Goal: Task Accomplishment & Management: Manage account settings

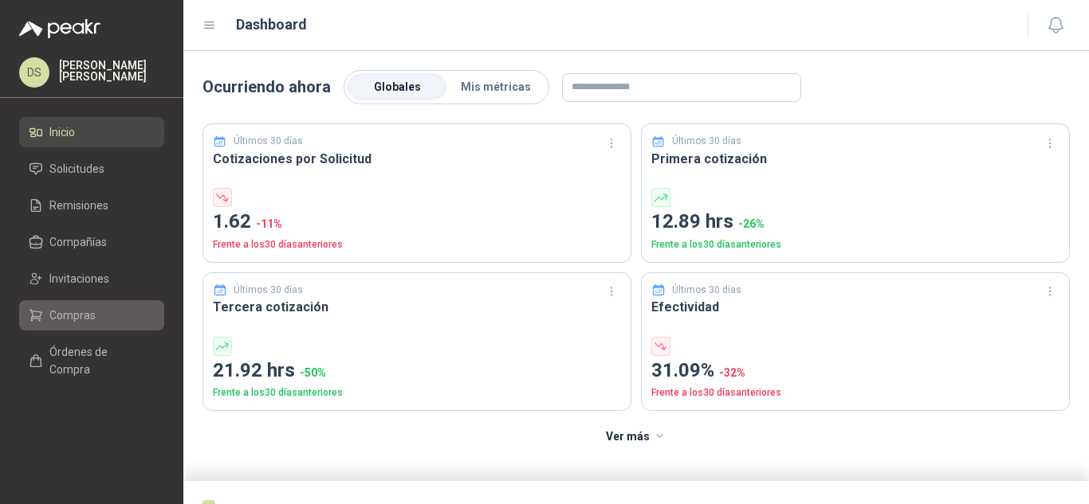
click at [79, 310] on span "Compras" at bounding box center [72, 316] width 46 height 18
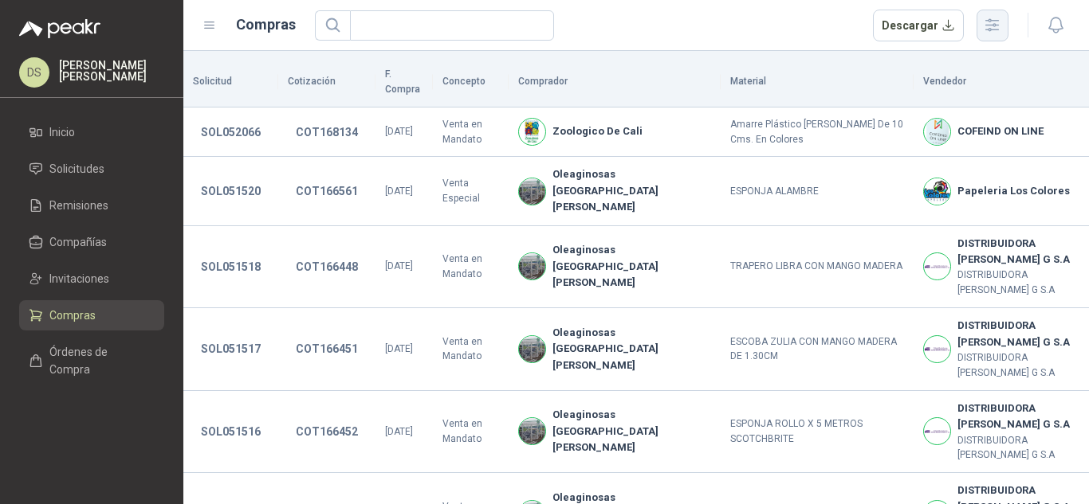
click at [989, 21] on icon "button" at bounding box center [992, 25] width 13 height 12
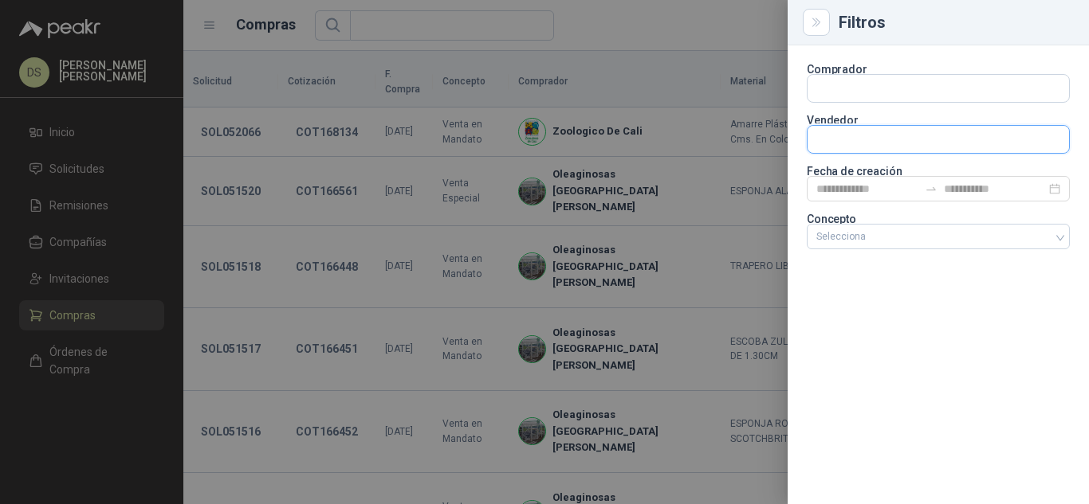
click at [877, 143] on input "text" at bounding box center [937, 139] width 261 height 27
click at [868, 243] on div "Selecciona" at bounding box center [937, 237] width 263 height 26
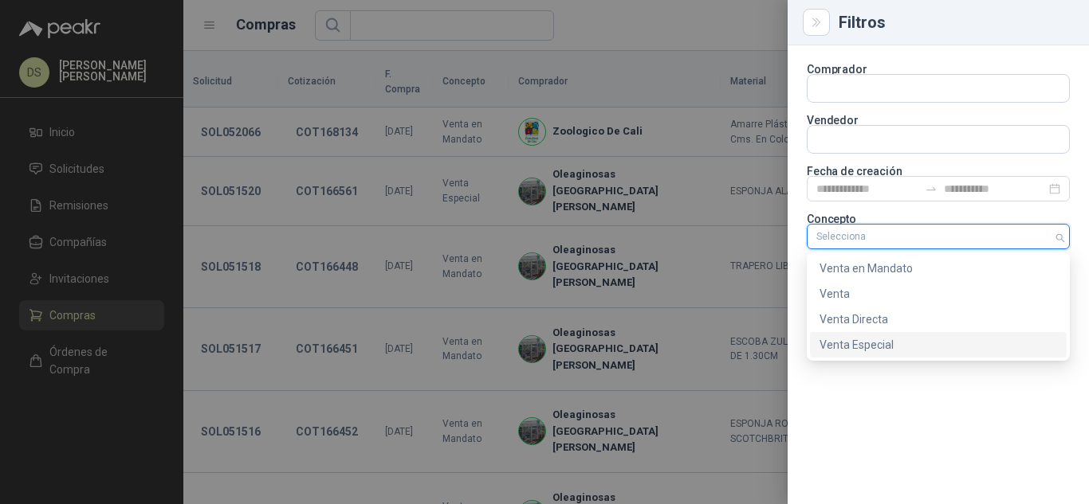
click at [877, 344] on div "Venta Especial" at bounding box center [937, 345] width 237 height 18
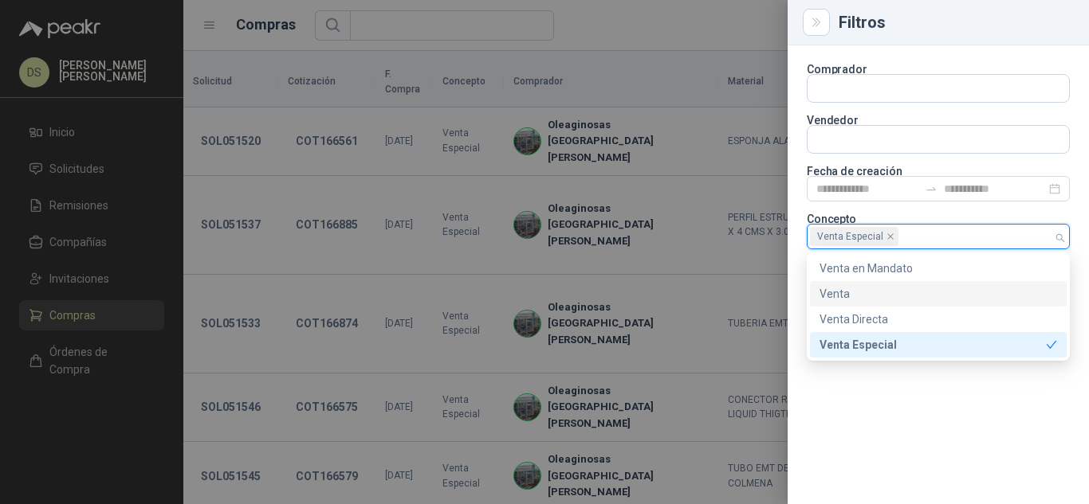
click at [700, 33] on div at bounding box center [544, 252] width 1089 height 504
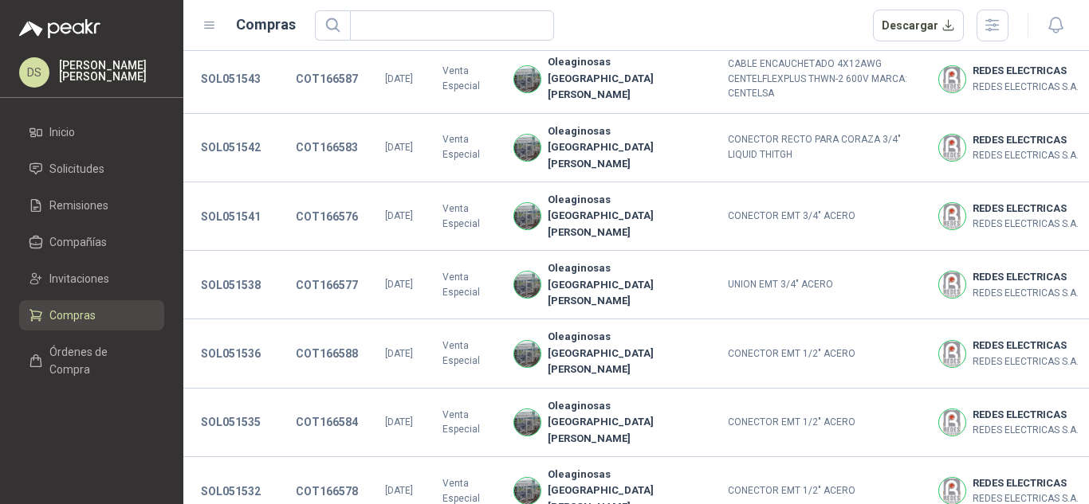
scroll to position [502, 0]
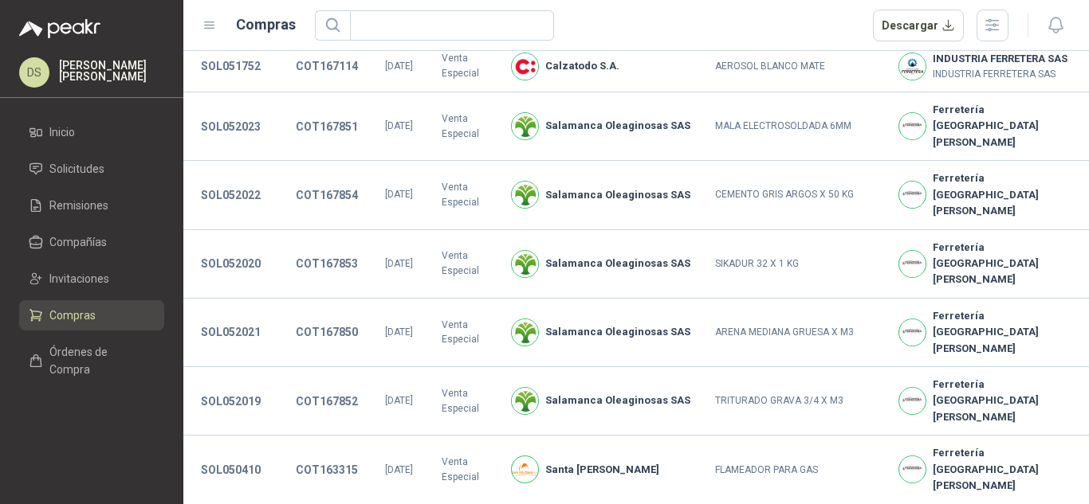
scroll to position [496, 0]
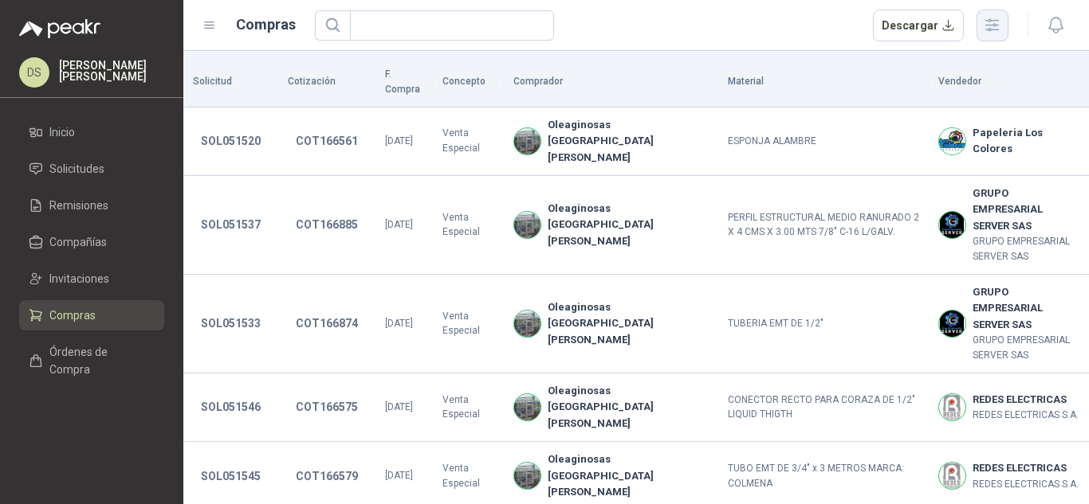
click at [999, 29] on icon "button" at bounding box center [992, 25] width 18 height 18
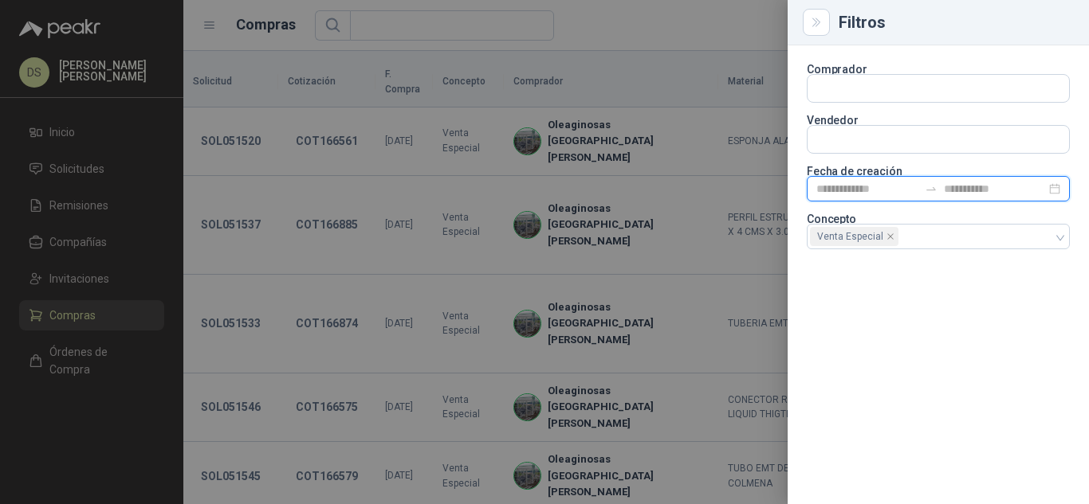
click at [916, 190] on input at bounding box center [867, 189] width 102 height 18
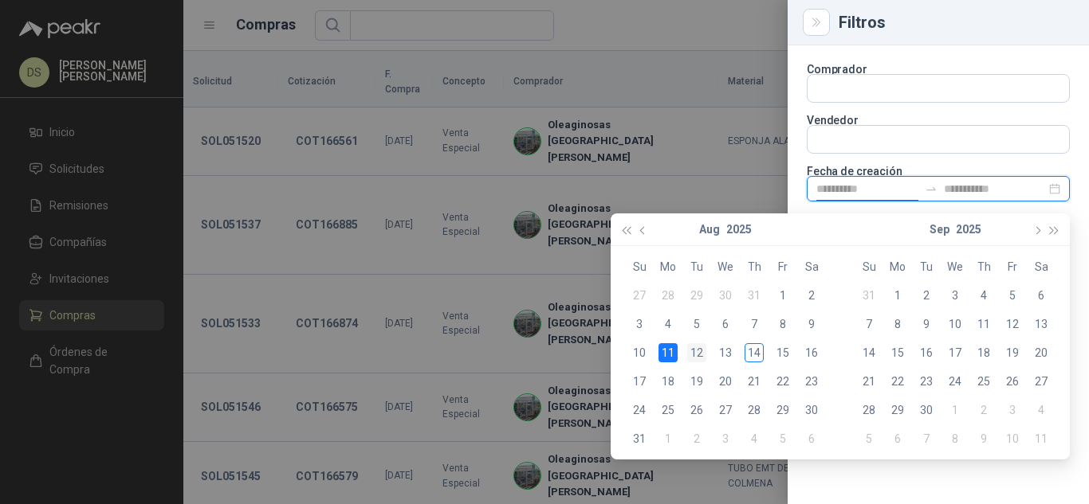
type input "**********"
drag, startPoint x: 688, startPoint y: 355, endPoint x: 703, endPoint y: 359, distance: 15.7
click at [689, 355] on div "12" at bounding box center [696, 352] width 19 height 19
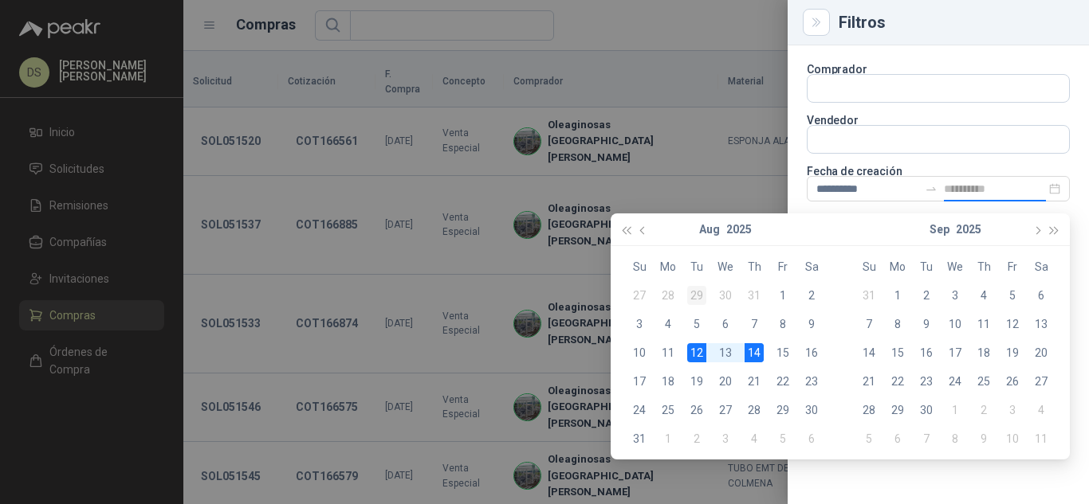
click at [755, 355] on div "14" at bounding box center [753, 352] width 19 height 19
type input "**********"
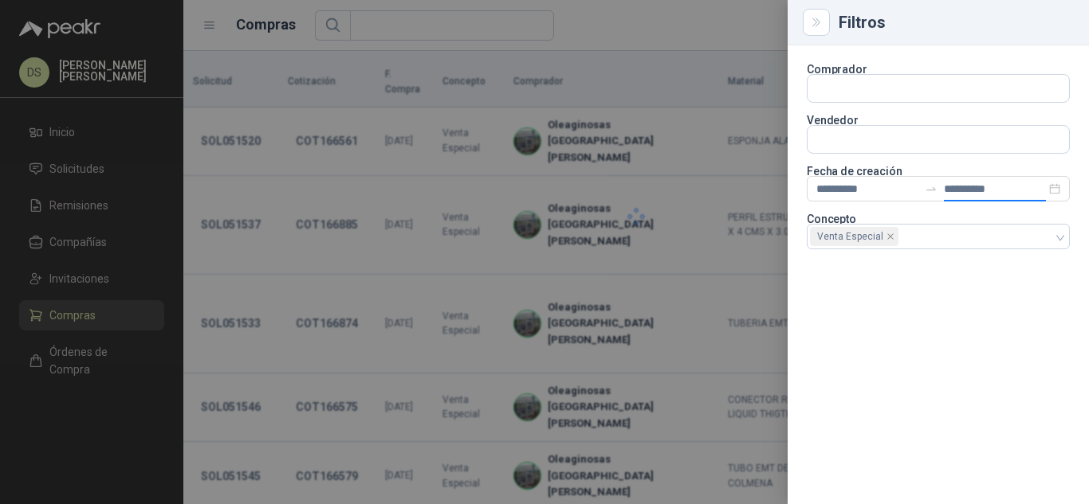
click at [640, 14] on div at bounding box center [544, 252] width 1089 height 504
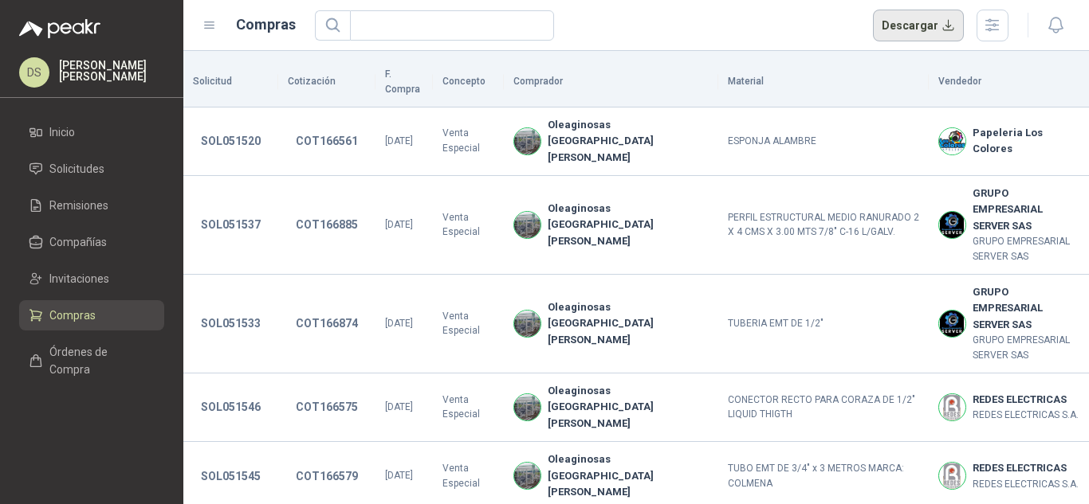
click at [902, 30] on button "Descargar" at bounding box center [919, 26] width 92 height 32
click at [989, 21] on icon "button" at bounding box center [992, 25] width 18 height 18
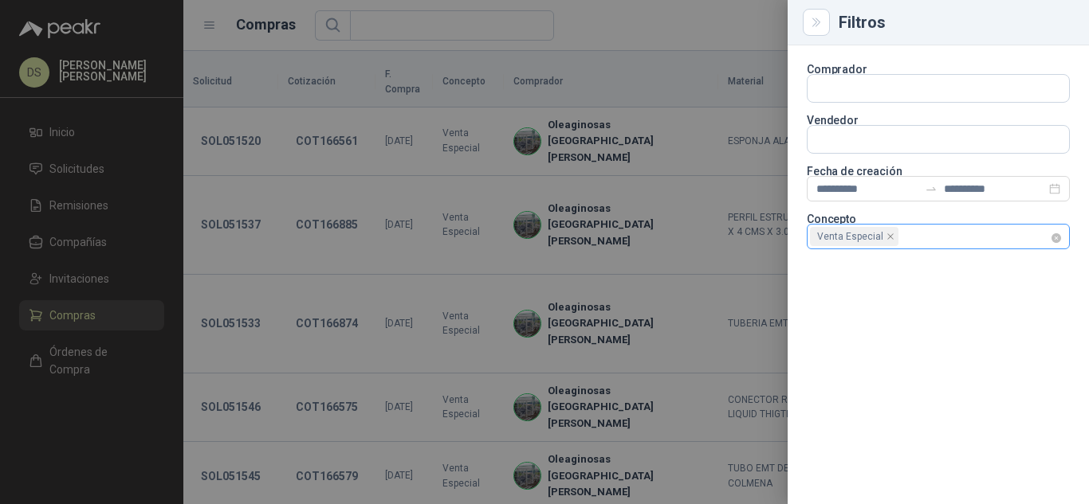
click at [1034, 229] on div "Venta Especial" at bounding box center [930, 237] width 240 height 22
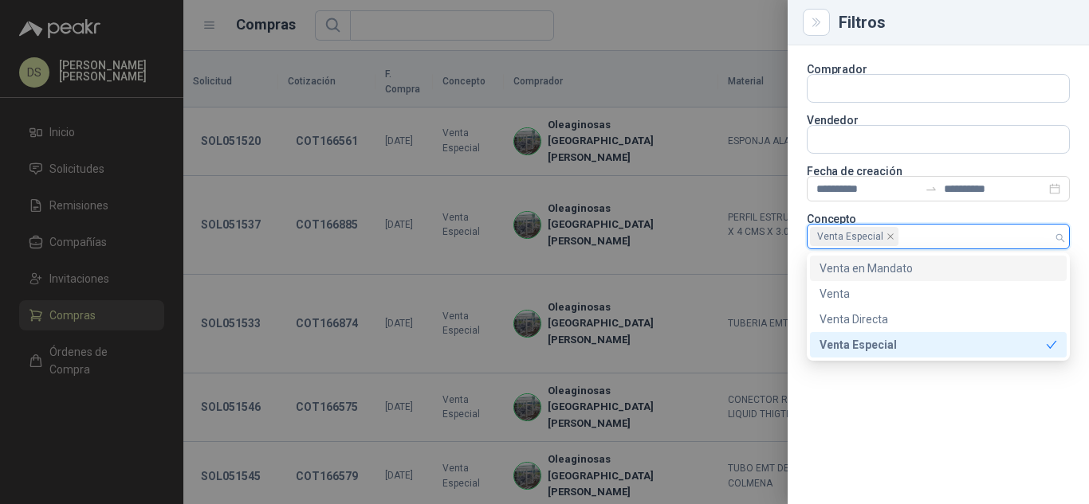
click at [928, 266] on div "Venta en Mandato" at bounding box center [937, 269] width 237 height 18
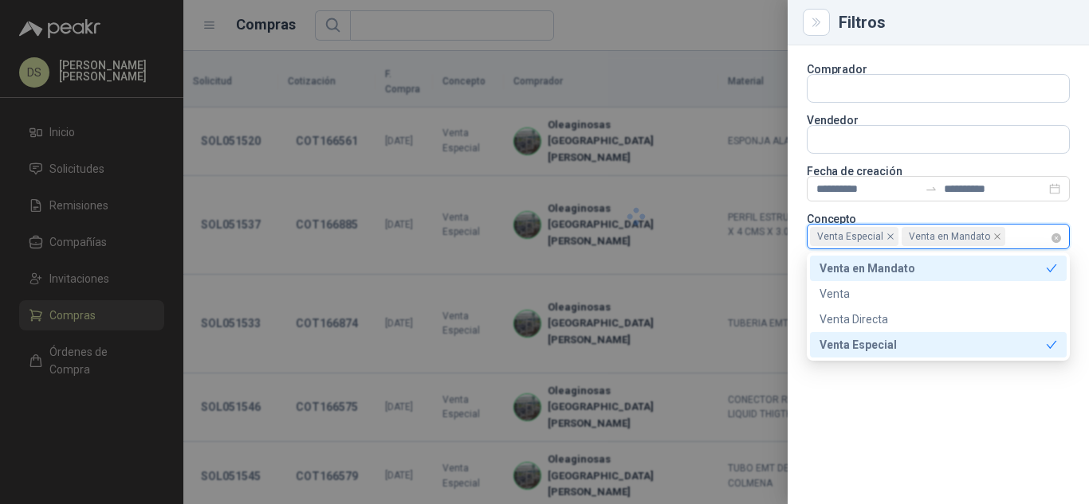
click at [890, 237] on icon "close" at bounding box center [890, 237] width 8 height 8
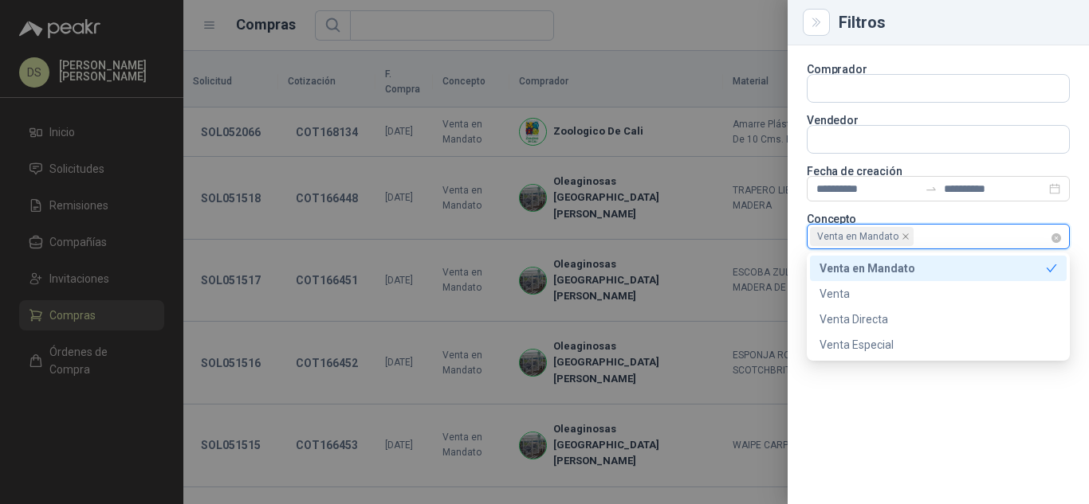
click at [703, 33] on div at bounding box center [544, 252] width 1089 height 504
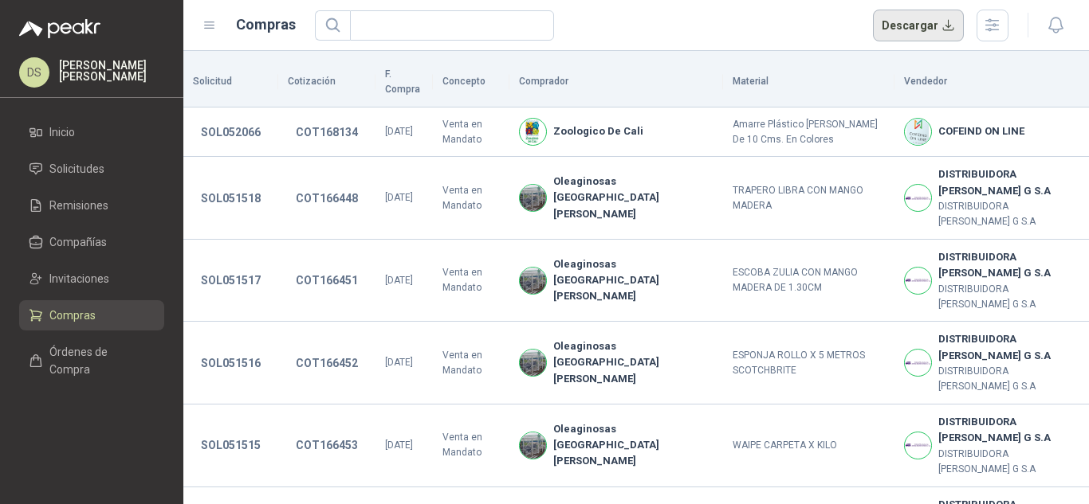
click at [911, 30] on button "Descargar" at bounding box center [919, 26] width 92 height 32
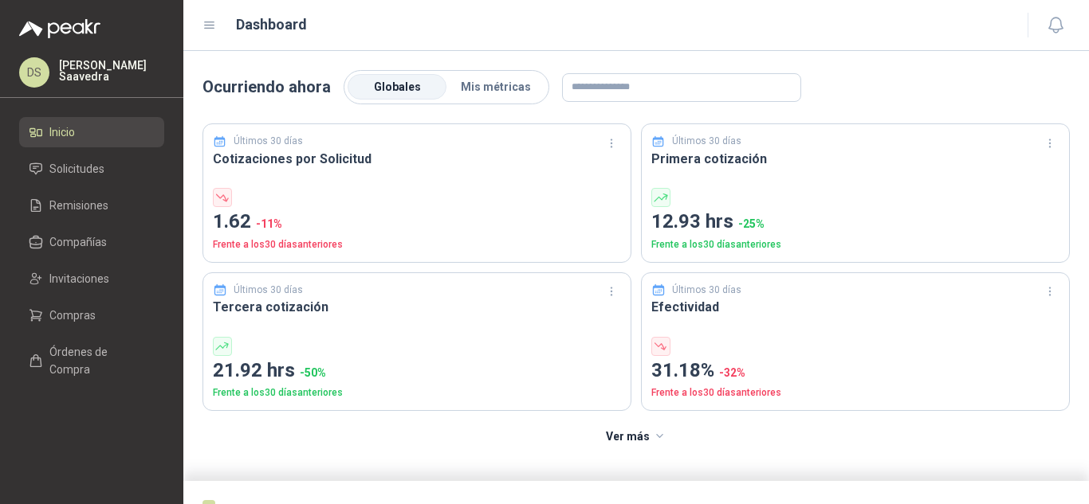
drag, startPoint x: 172, startPoint y: 311, endPoint x: 164, endPoint y: 313, distance: 8.3
click at [172, 310] on ul "Inicio Solicitudes Remisiones Compañías Invitaciones Compras Órdenes de Compra" at bounding box center [91, 254] width 183 height 274
click at [113, 318] on li "Compras" at bounding box center [92, 316] width 126 height 18
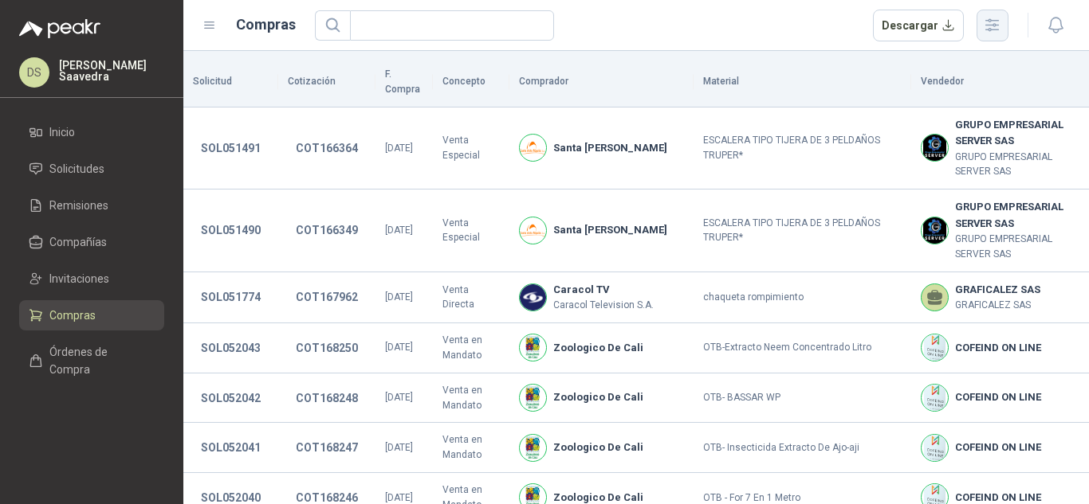
click at [996, 24] on icon "button" at bounding box center [992, 25] width 18 height 18
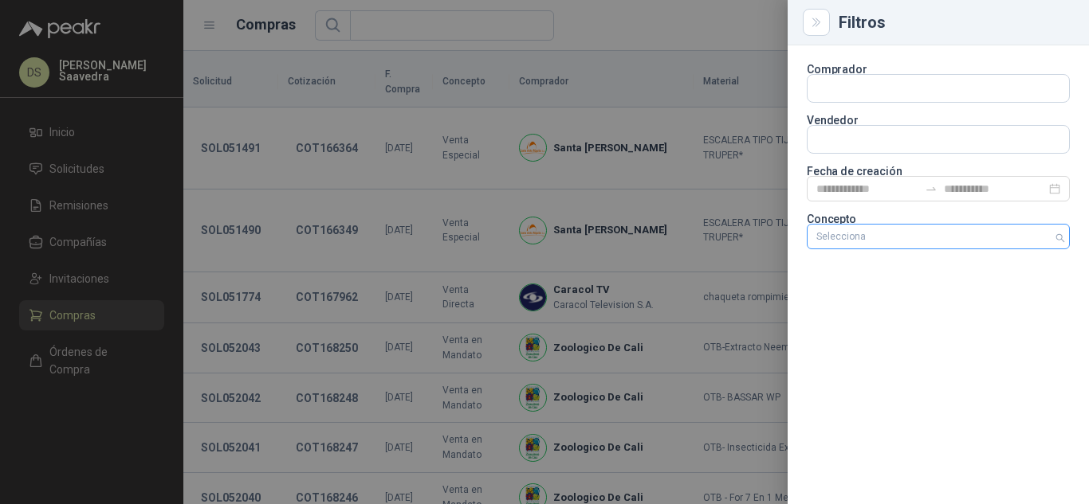
click at [920, 235] on div at bounding box center [930, 236] width 240 height 11
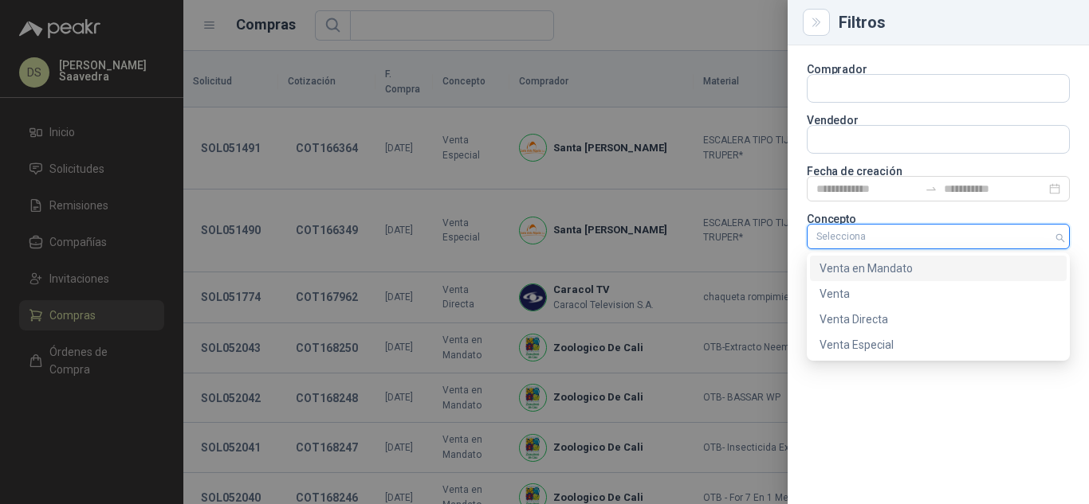
click at [897, 267] on div "Venta en Mandato" at bounding box center [937, 269] width 237 height 18
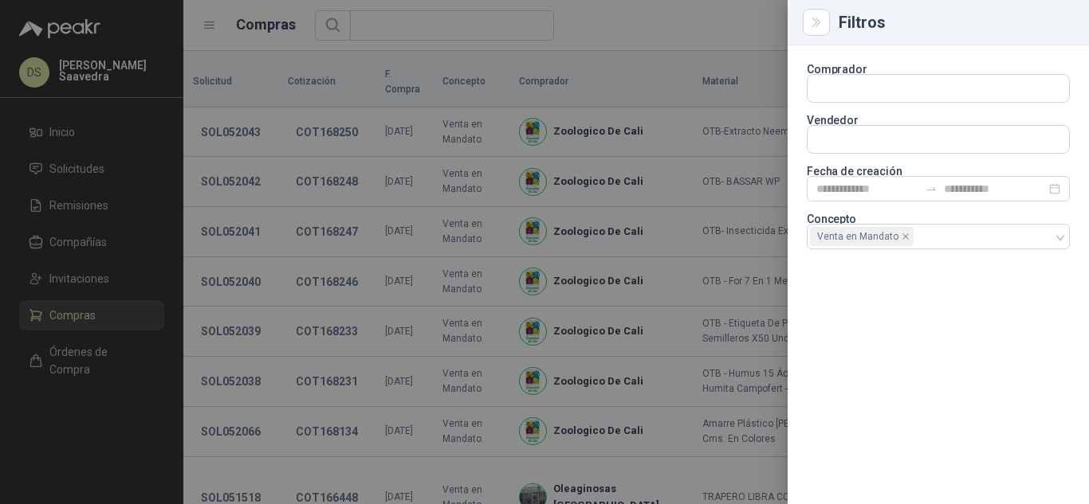
click at [647, 29] on div at bounding box center [544, 252] width 1089 height 504
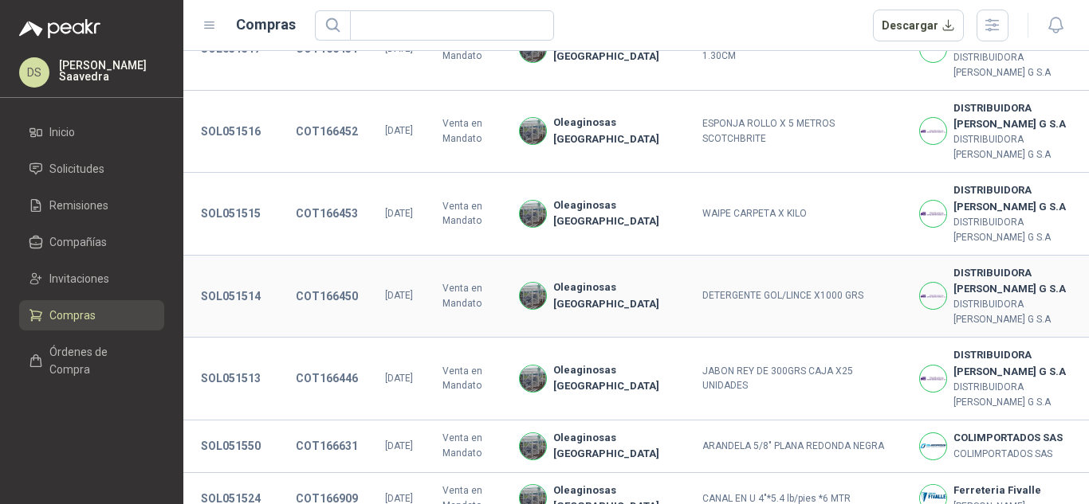
scroll to position [592, 0]
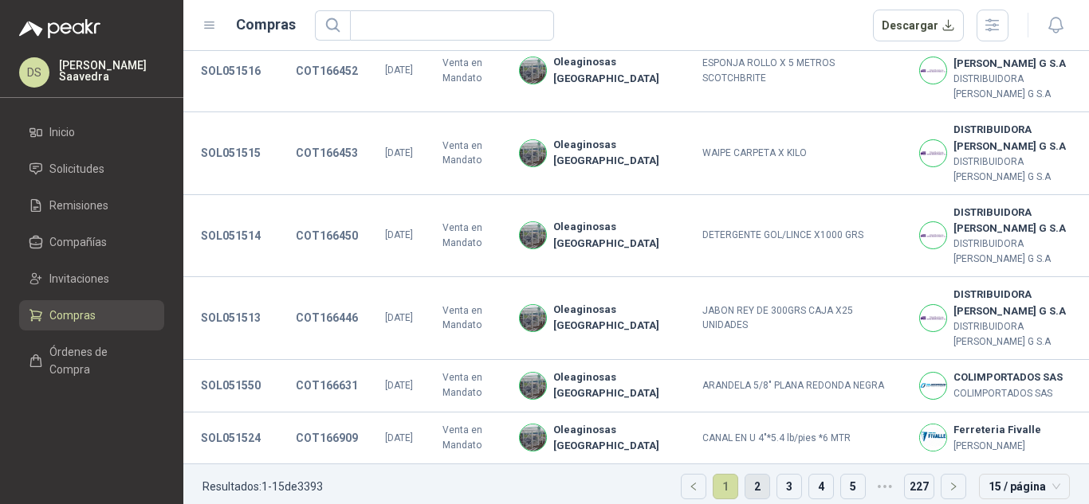
click at [750, 475] on link "2" at bounding box center [757, 487] width 24 height 24
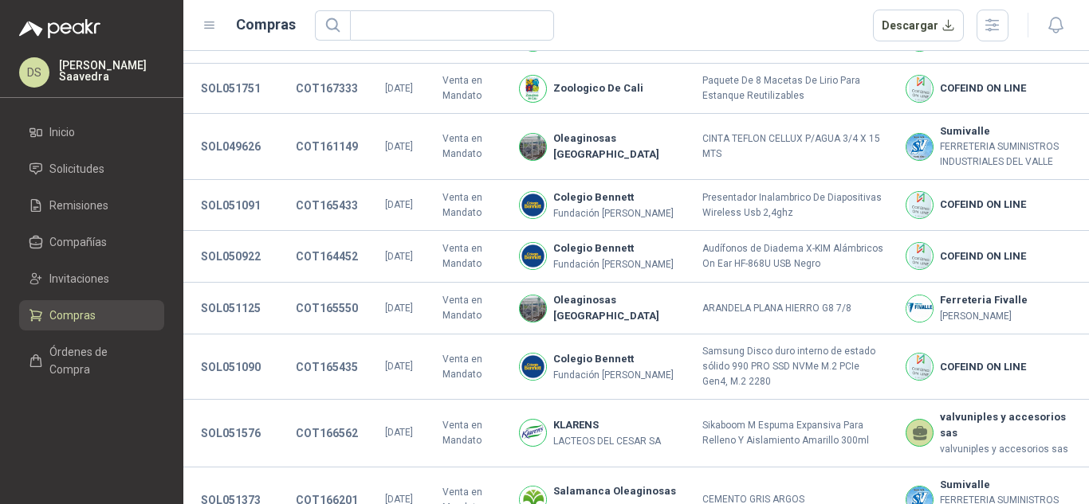
scroll to position [489, 0]
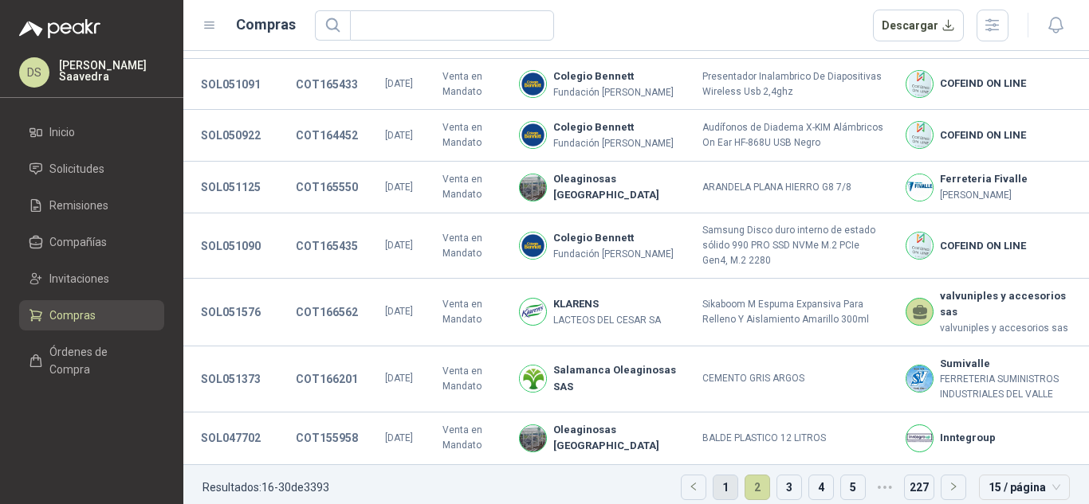
click at [714, 476] on link "1" at bounding box center [725, 488] width 24 height 24
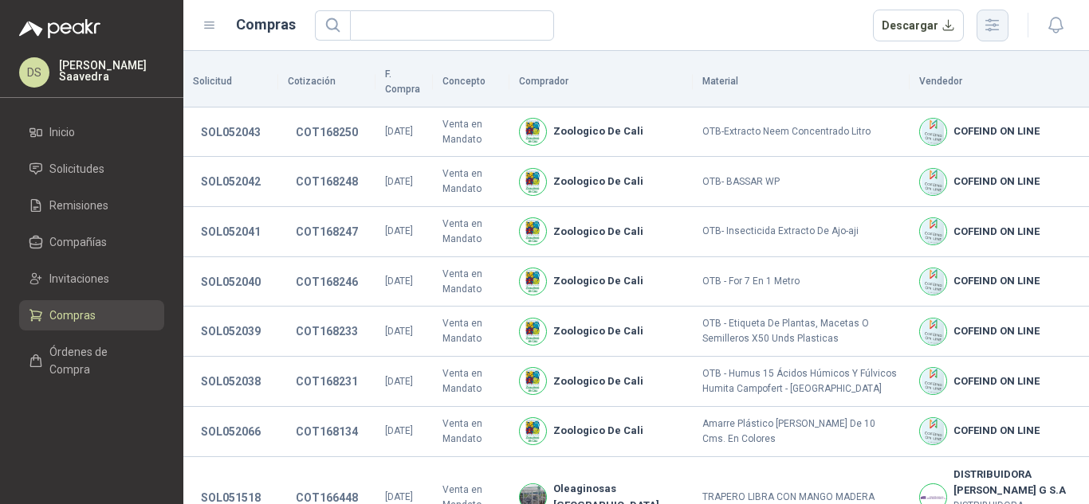
click at [1005, 22] on button "button" at bounding box center [992, 26] width 32 height 32
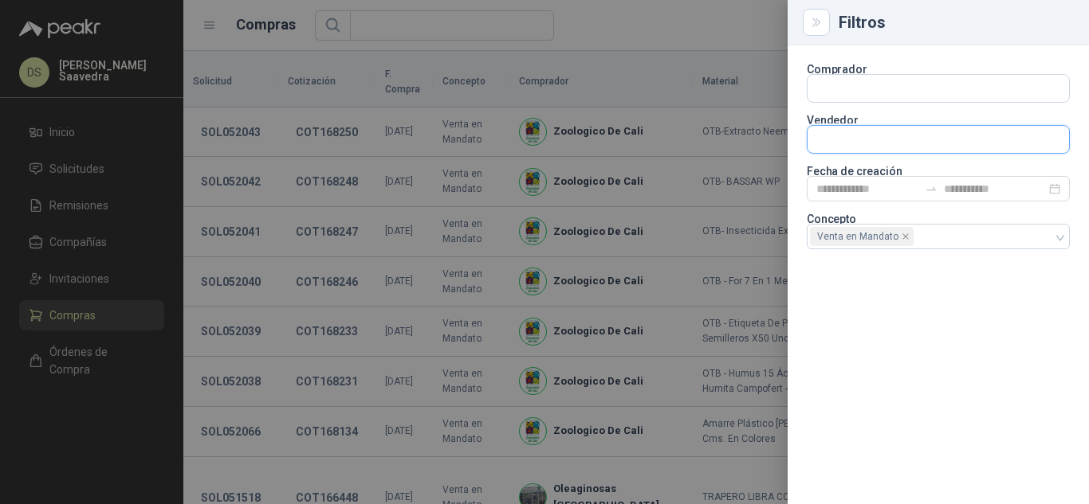
click at [998, 147] on input "text" at bounding box center [937, 139] width 261 height 27
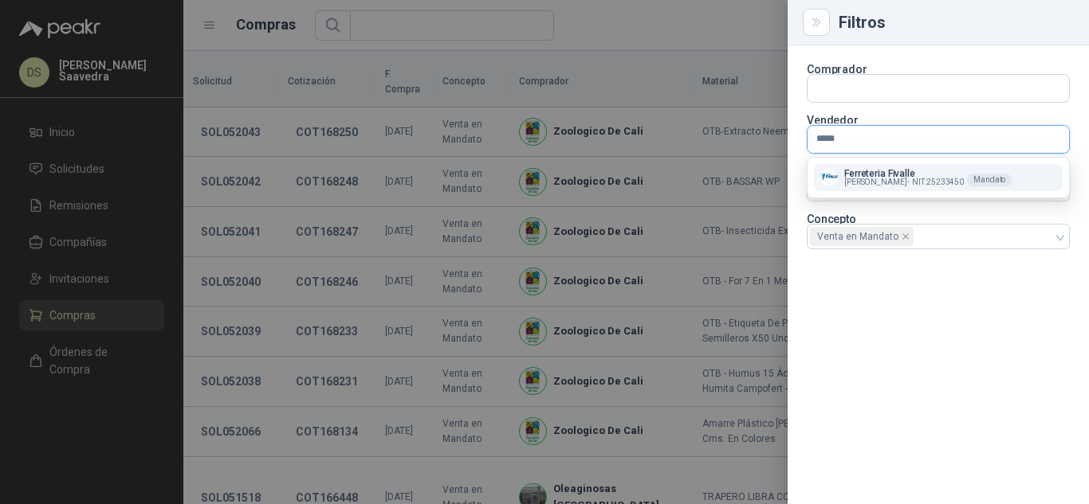
type input "*****"
click at [908, 185] on span "[PERSON_NAME] -" at bounding box center [876, 183] width 65 height 8
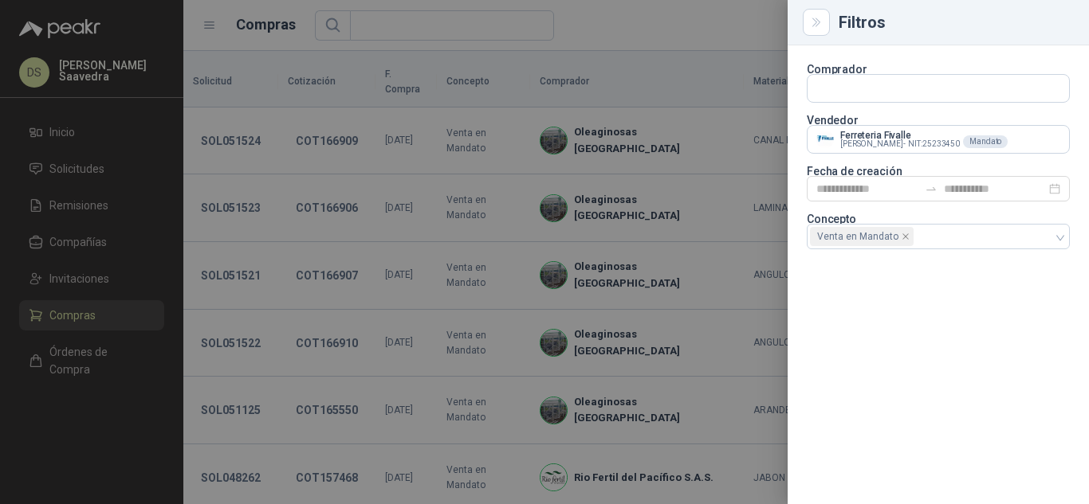
click at [704, 31] on div at bounding box center [544, 252] width 1089 height 504
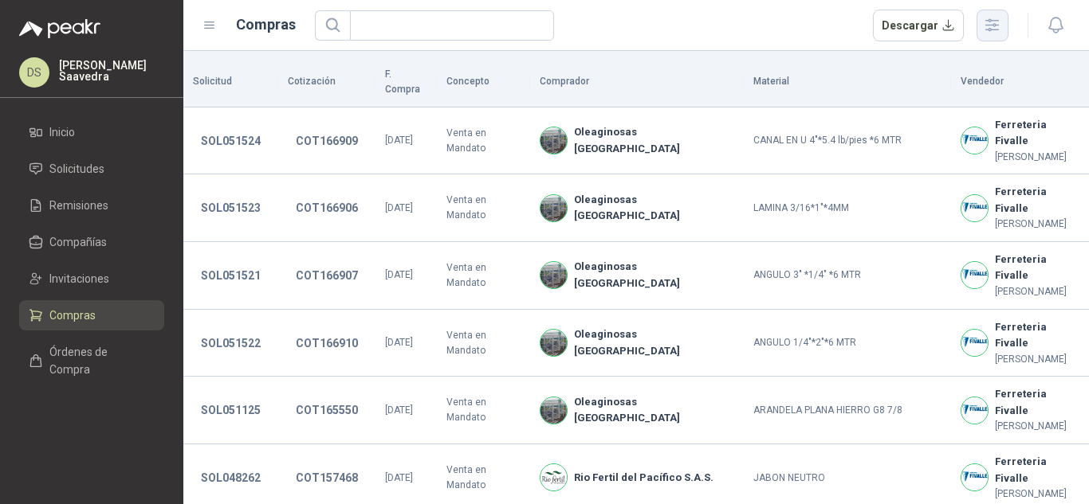
click at [1001, 26] on icon "button" at bounding box center [992, 25] width 18 height 18
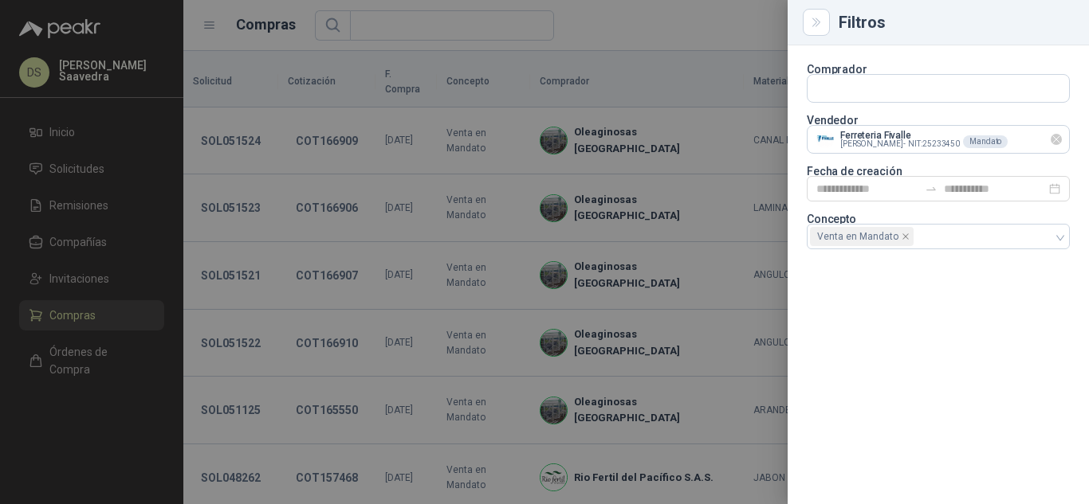
click at [1053, 140] on icon "Limpiar" at bounding box center [1057, 140] width 14 height 14
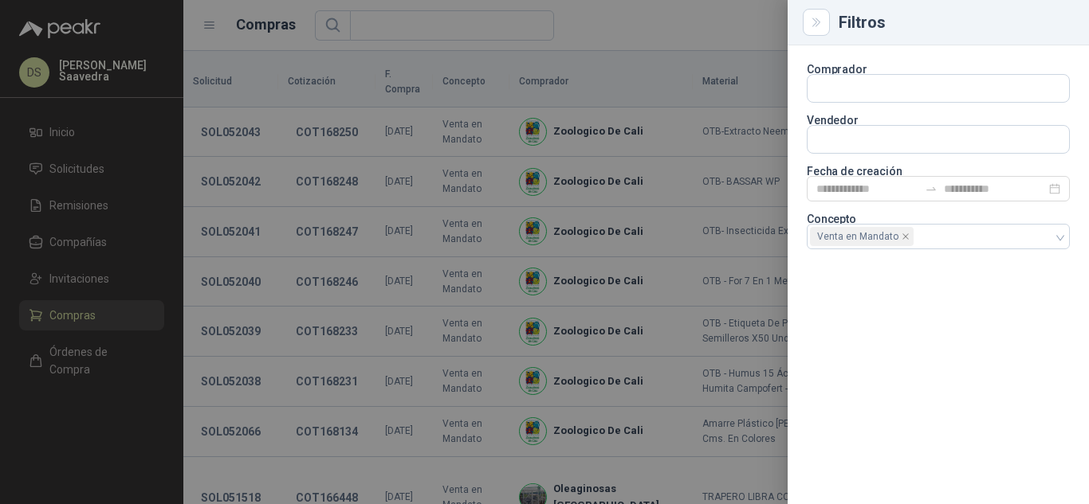
click at [710, 33] on div at bounding box center [544, 252] width 1089 height 504
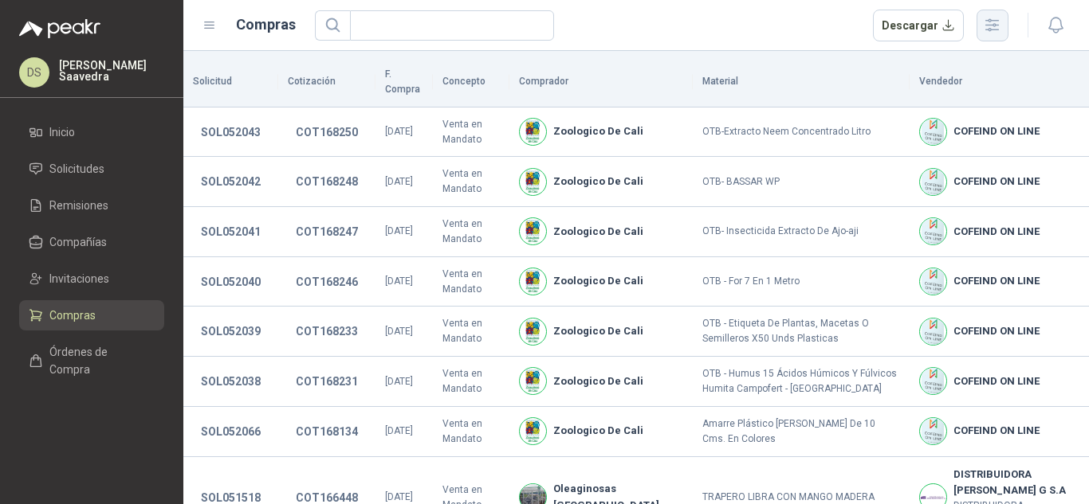
click at [998, 29] on icon "button" at bounding box center [992, 25] width 13 height 12
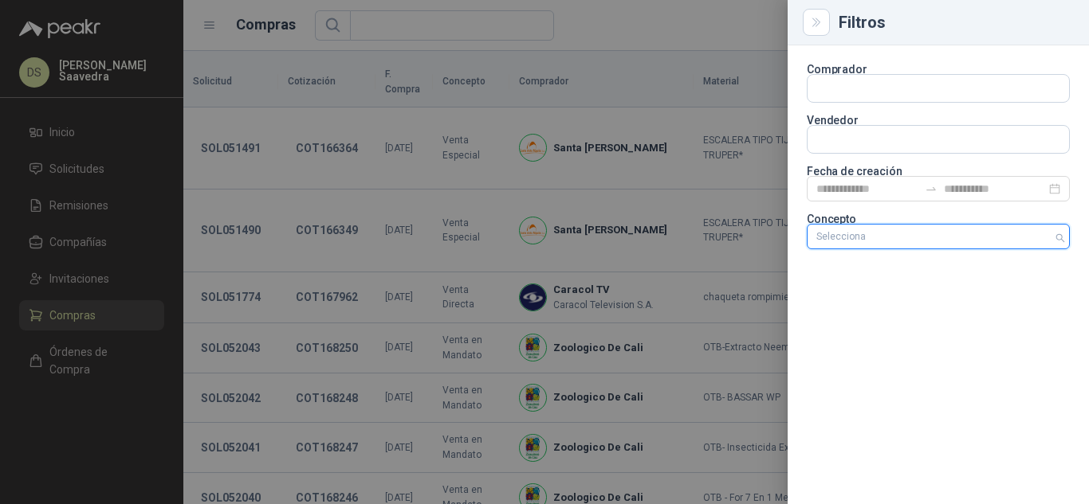
click at [920, 239] on div at bounding box center [930, 236] width 240 height 11
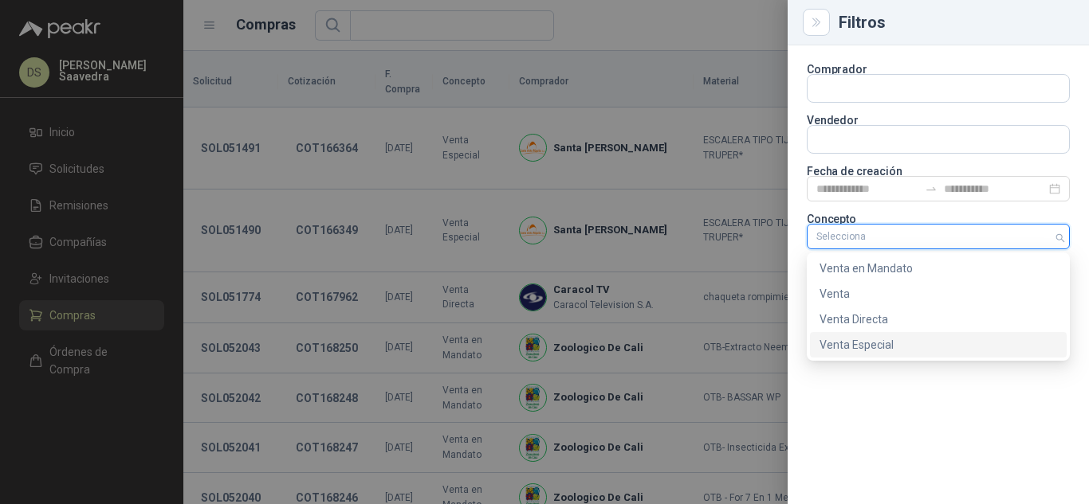
click at [914, 337] on div "Venta Especial" at bounding box center [937, 345] width 237 height 18
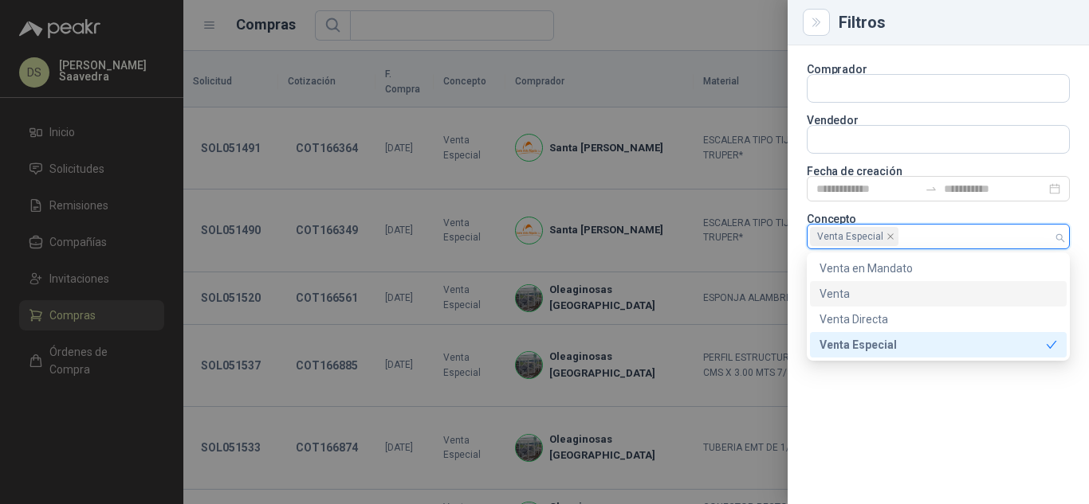
click at [696, 24] on div at bounding box center [544, 252] width 1089 height 504
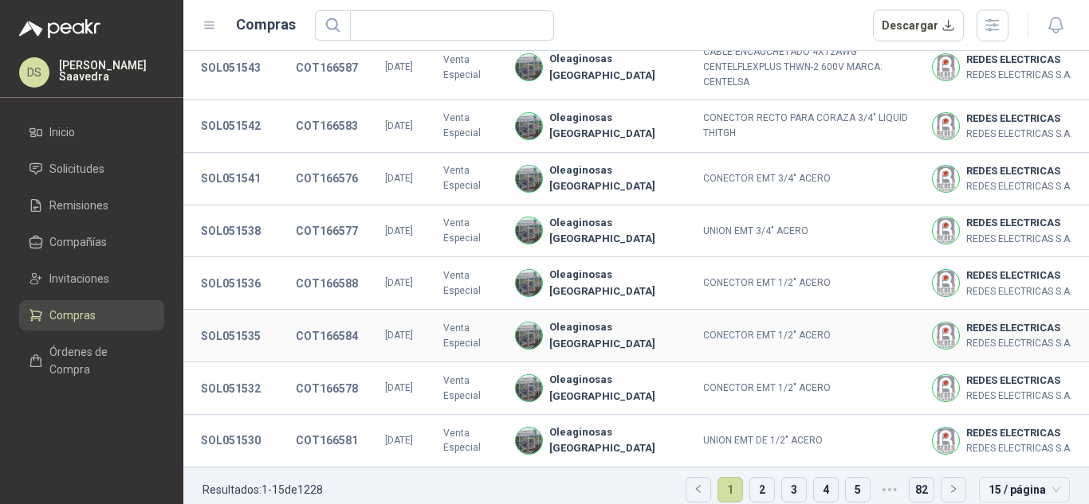
scroll to position [562, 0]
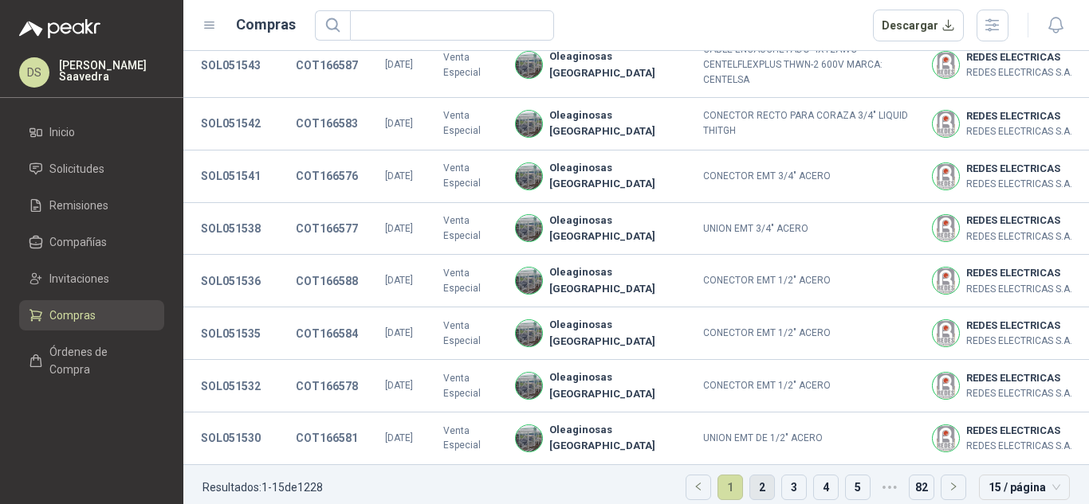
click at [754, 476] on link "2" at bounding box center [762, 488] width 24 height 24
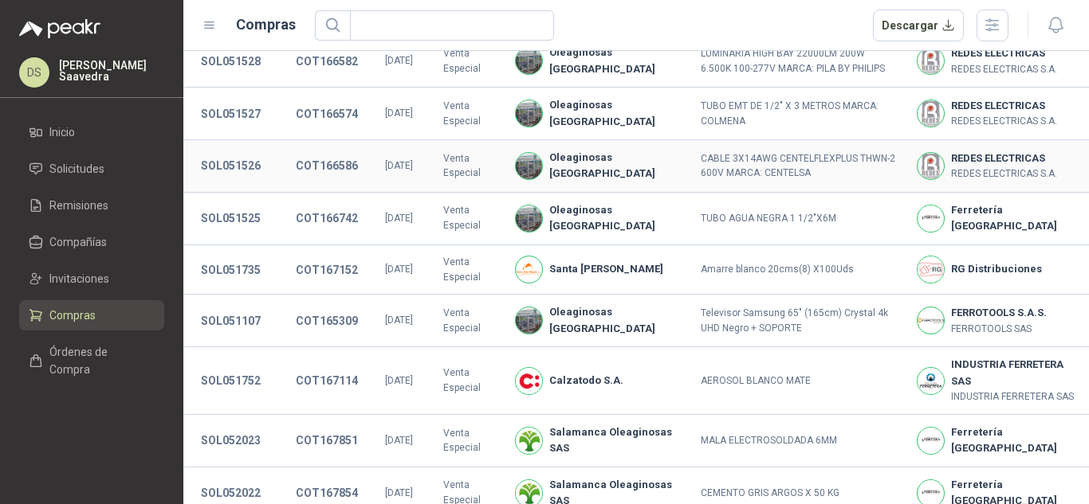
scroll to position [213, 0]
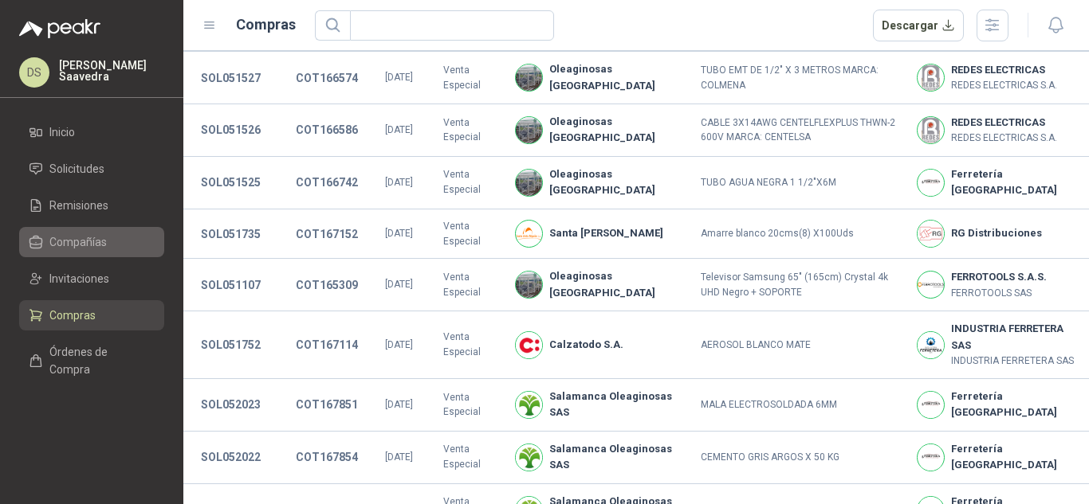
click at [95, 237] on span "Compañías" at bounding box center [77, 242] width 57 height 18
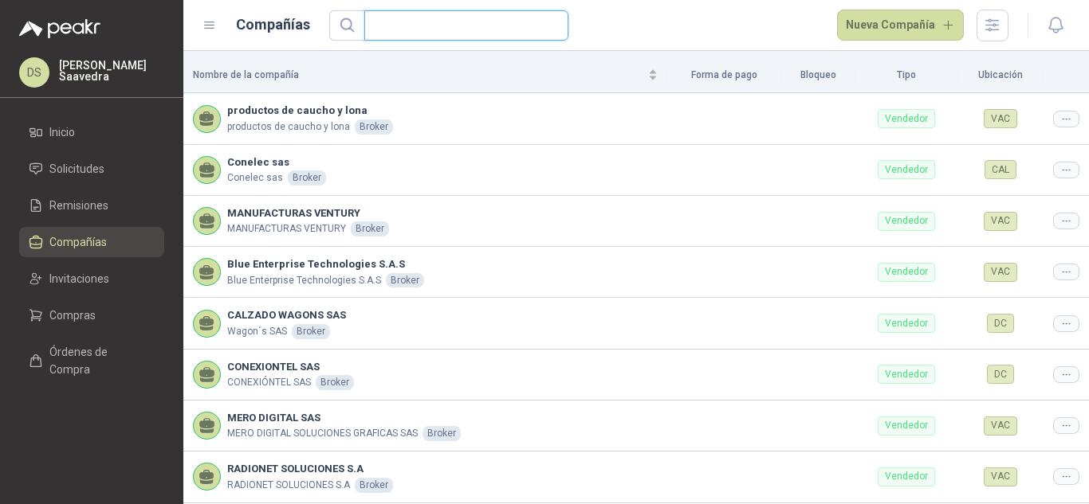
click at [461, 25] on input "text" at bounding box center [460, 25] width 172 height 29
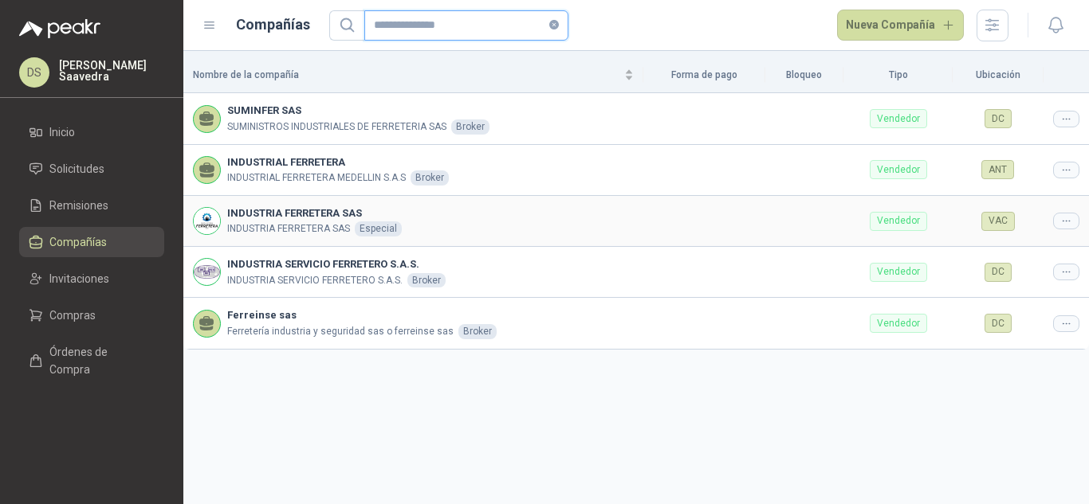
type input "**********"
click at [1069, 226] on icon at bounding box center [1066, 221] width 12 height 12
click at [1076, 222] on div at bounding box center [1066, 221] width 26 height 17
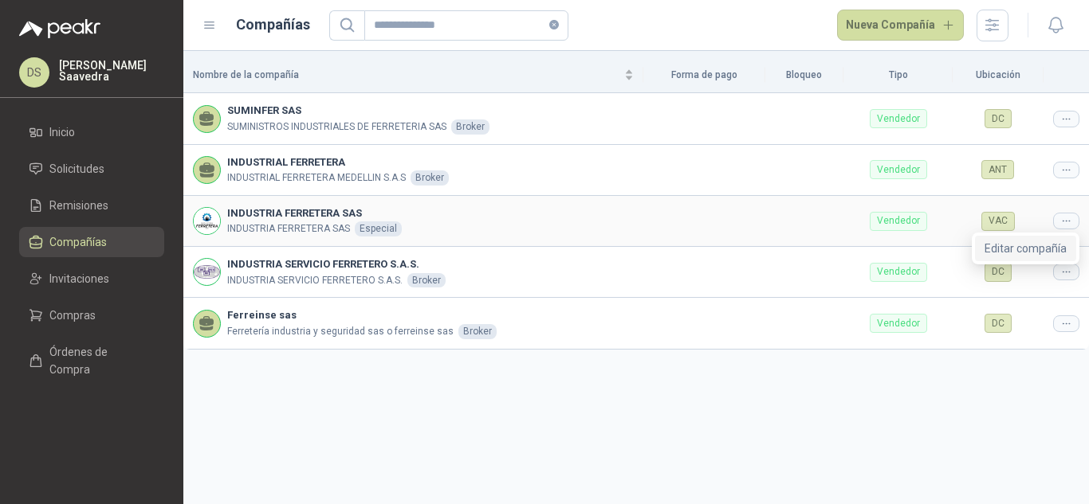
click at [999, 253] on span "Editar compañía" at bounding box center [1025, 249] width 82 height 18
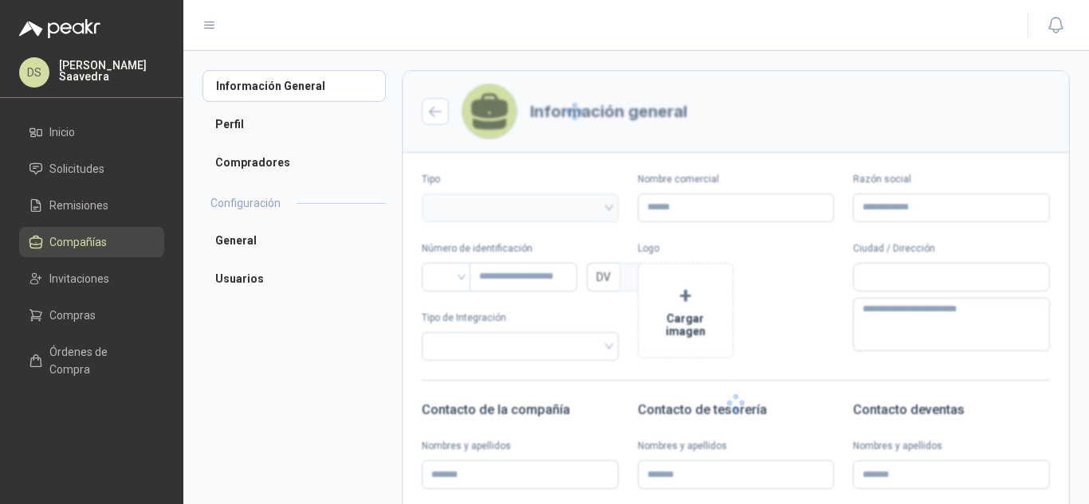
type input "**********"
type input "***"
type textarea "**********"
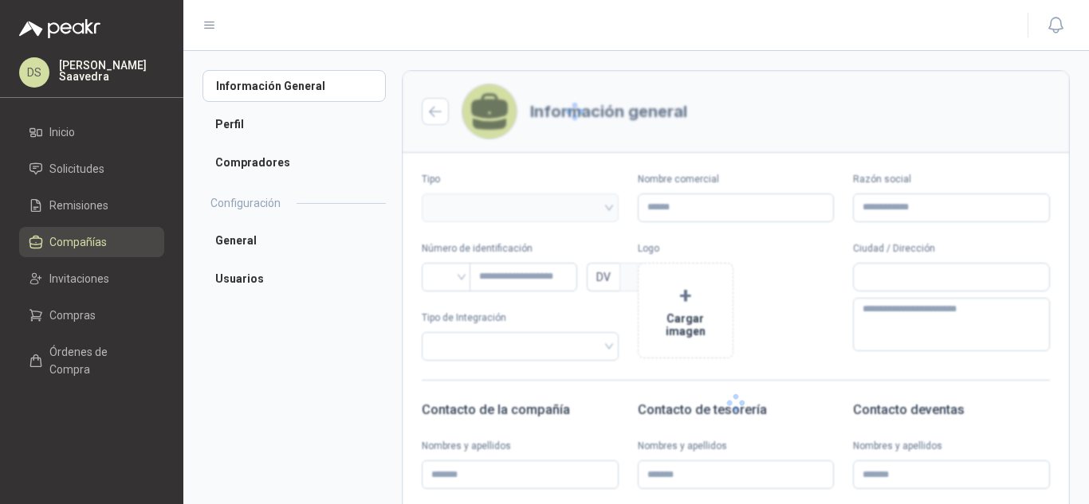
type input "**********"
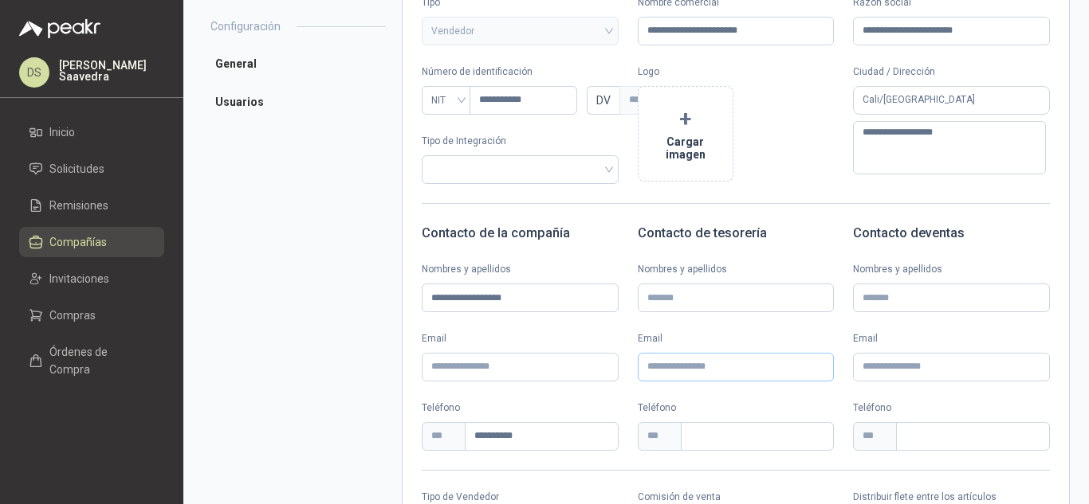
scroll to position [213, 0]
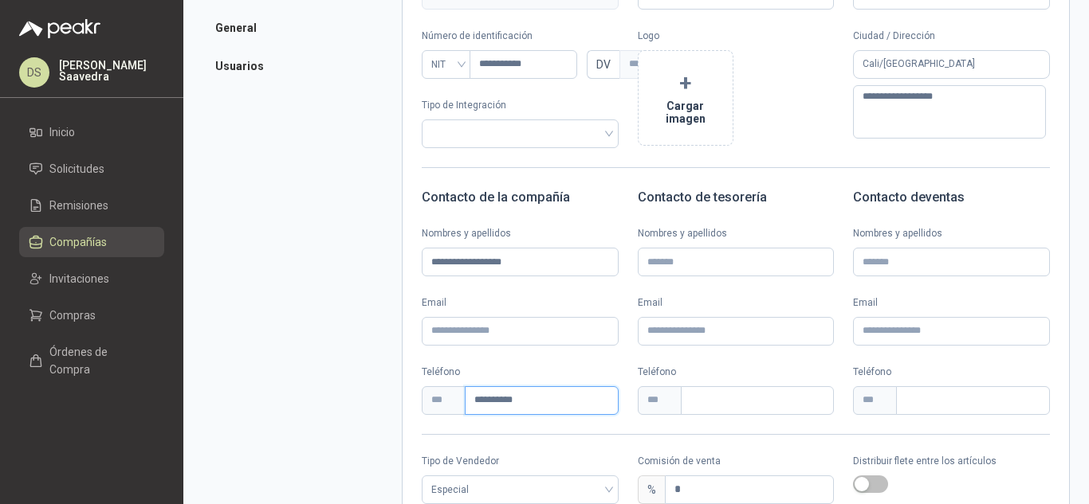
click at [508, 402] on input "**********" at bounding box center [542, 400] width 154 height 29
click at [119, 316] on li "Compras" at bounding box center [92, 316] width 126 height 18
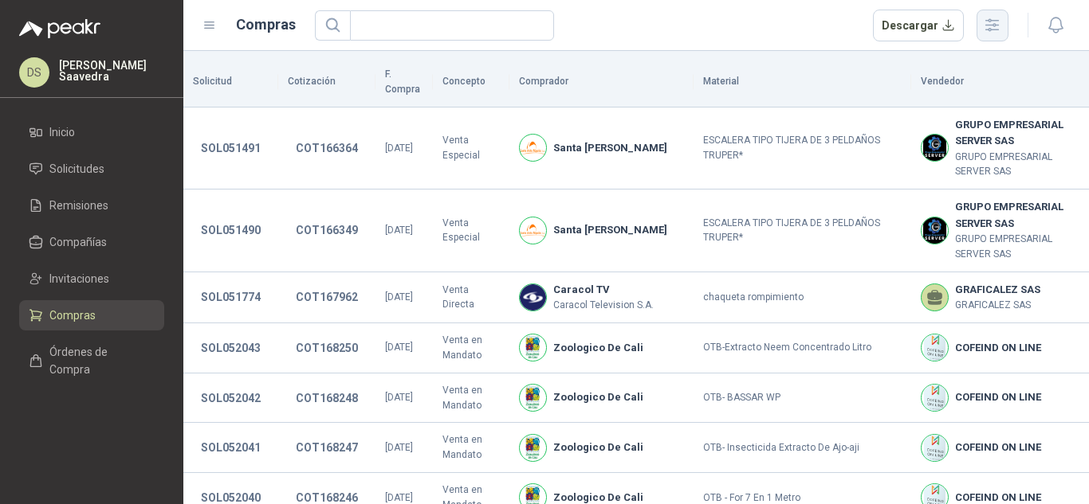
click at [995, 24] on icon "button" at bounding box center [992, 25] width 13 height 12
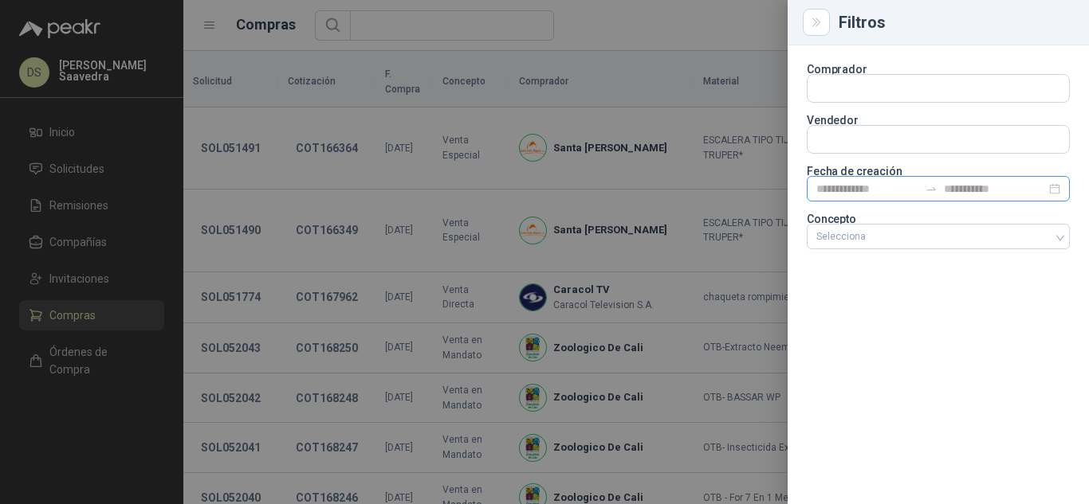
click at [1044, 178] on div at bounding box center [937, 189] width 263 height 26
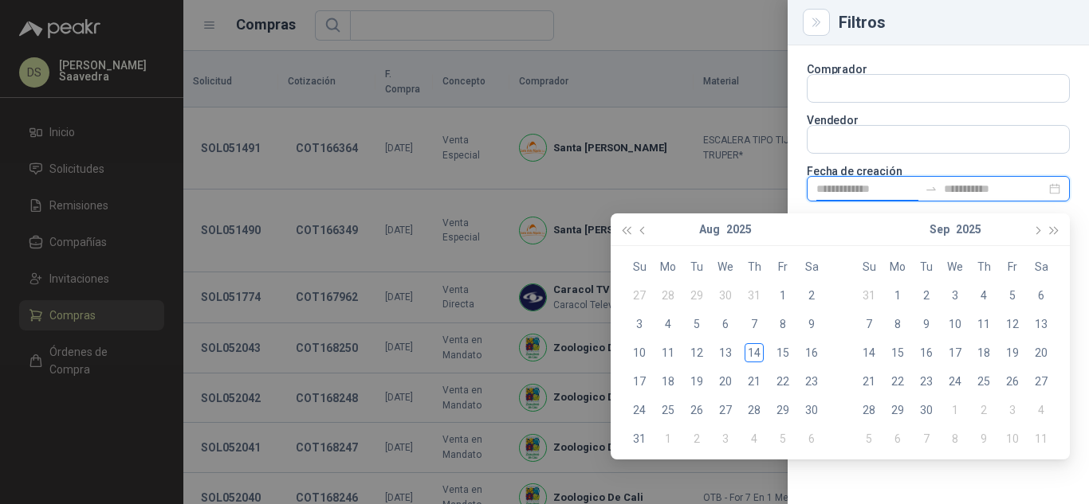
click at [1056, 186] on div at bounding box center [937, 189] width 263 height 26
click at [1021, 164] on section "Comprador Vendedor Fecha de creación Concepto Selecciona" at bounding box center [937, 159] width 263 height 188
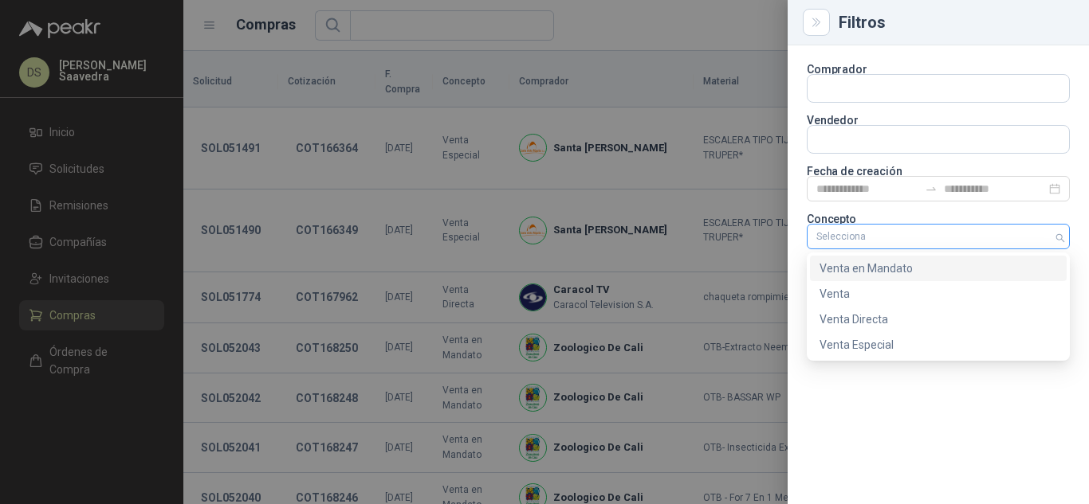
click at [1057, 237] on div "Selecciona" at bounding box center [937, 237] width 263 height 26
click at [895, 346] on div "Venta Especial" at bounding box center [937, 345] width 237 height 18
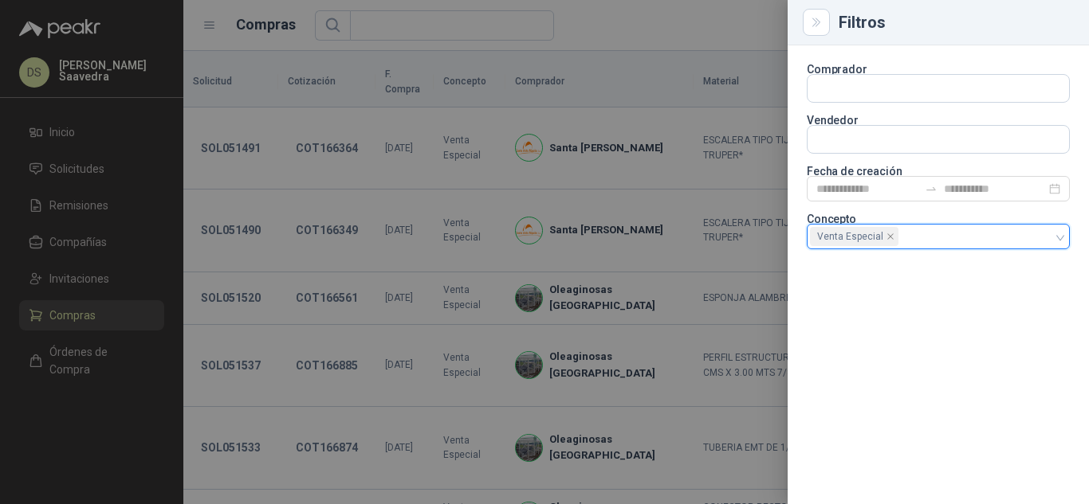
click at [592, 34] on div at bounding box center [544, 252] width 1089 height 504
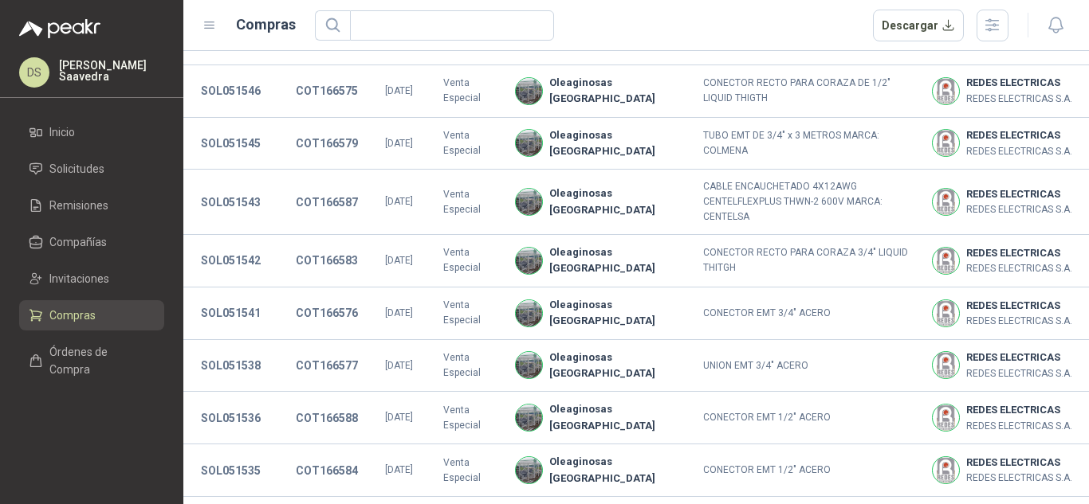
scroll to position [562, 0]
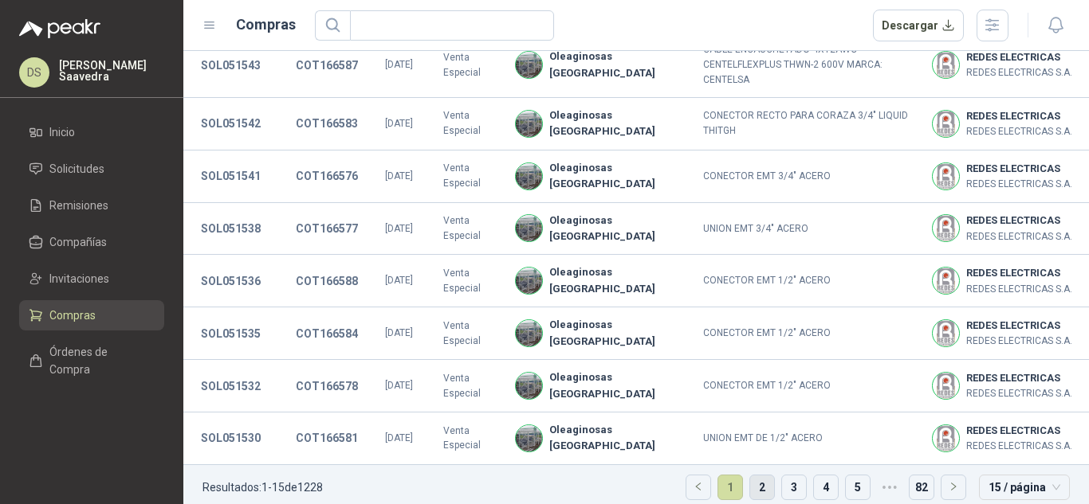
click at [750, 476] on link "2" at bounding box center [762, 488] width 24 height 24
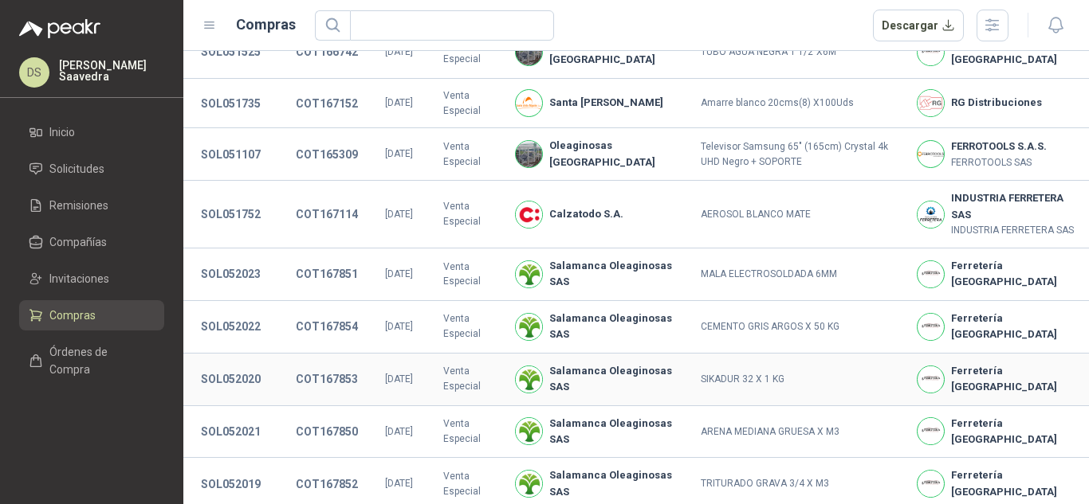
scroll to position [312, 0]
